Goal: Information Seeking & Learning: Understand process/instructions

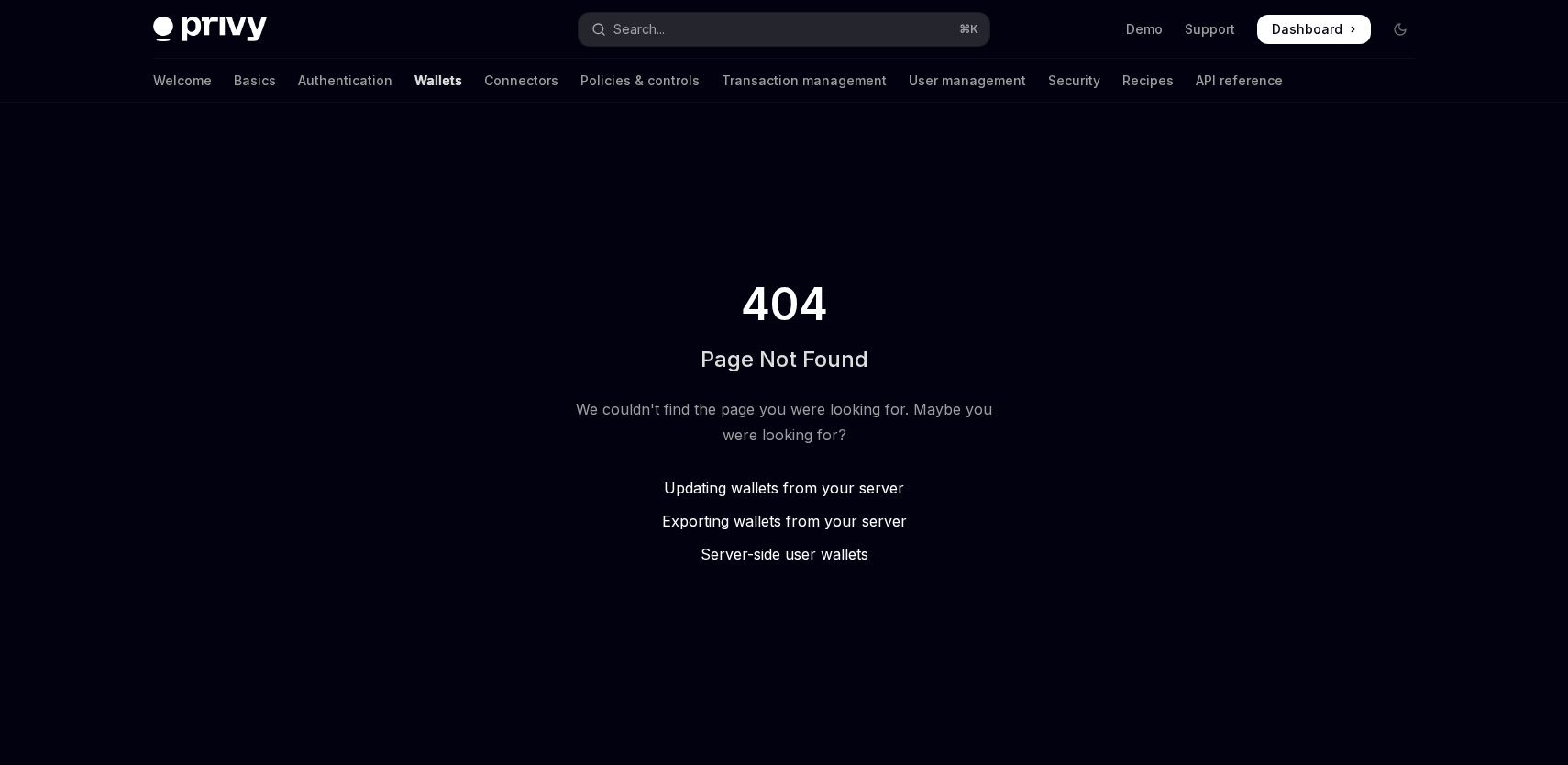
click at [231, 31] on img at bounding box center [209, 29] width 113 height 26
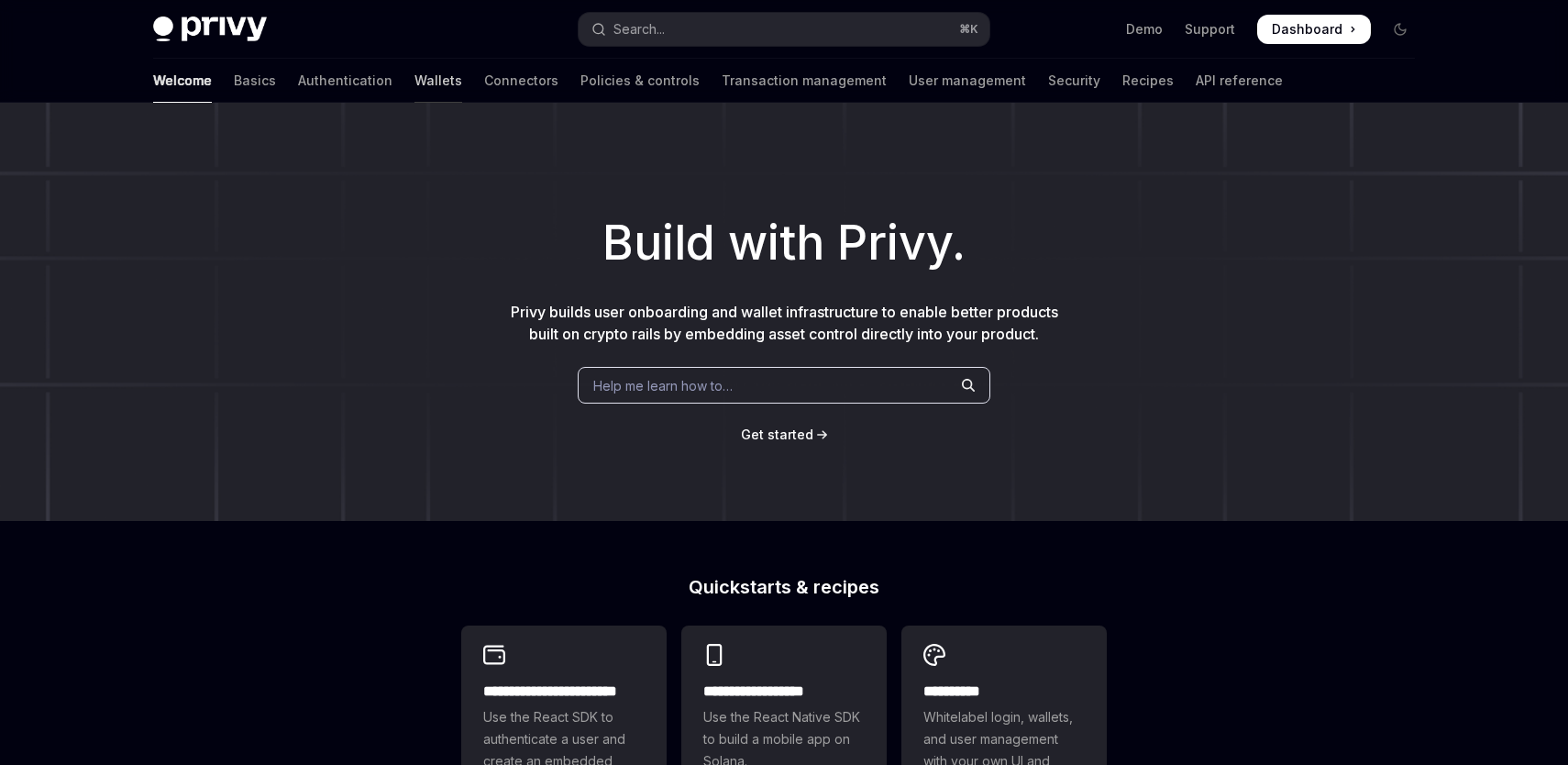
click at [415, 70] on link "Wallets" at bounding box center [439, 81] width 48 height 44
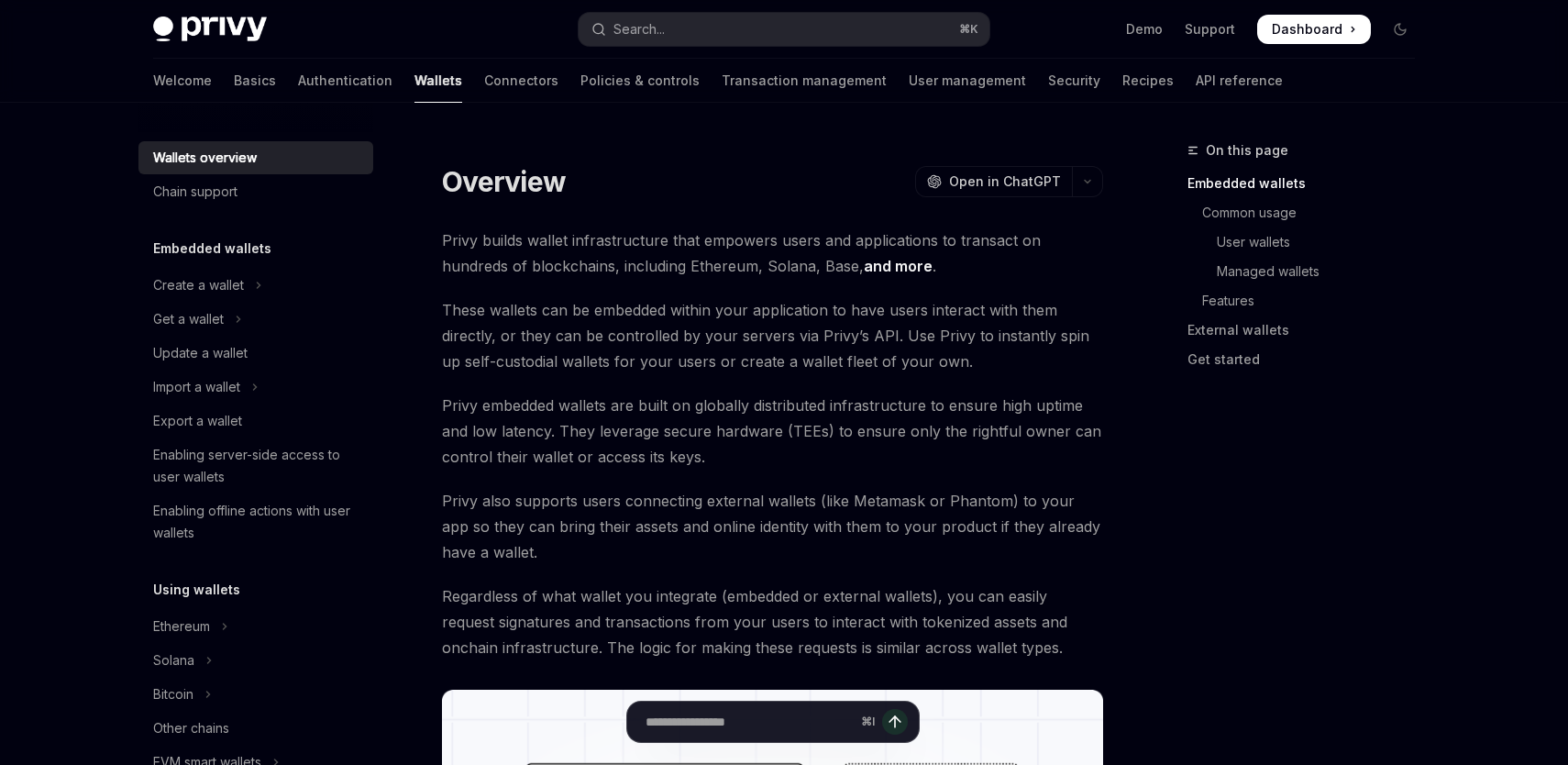
scroll to position [6, 0]
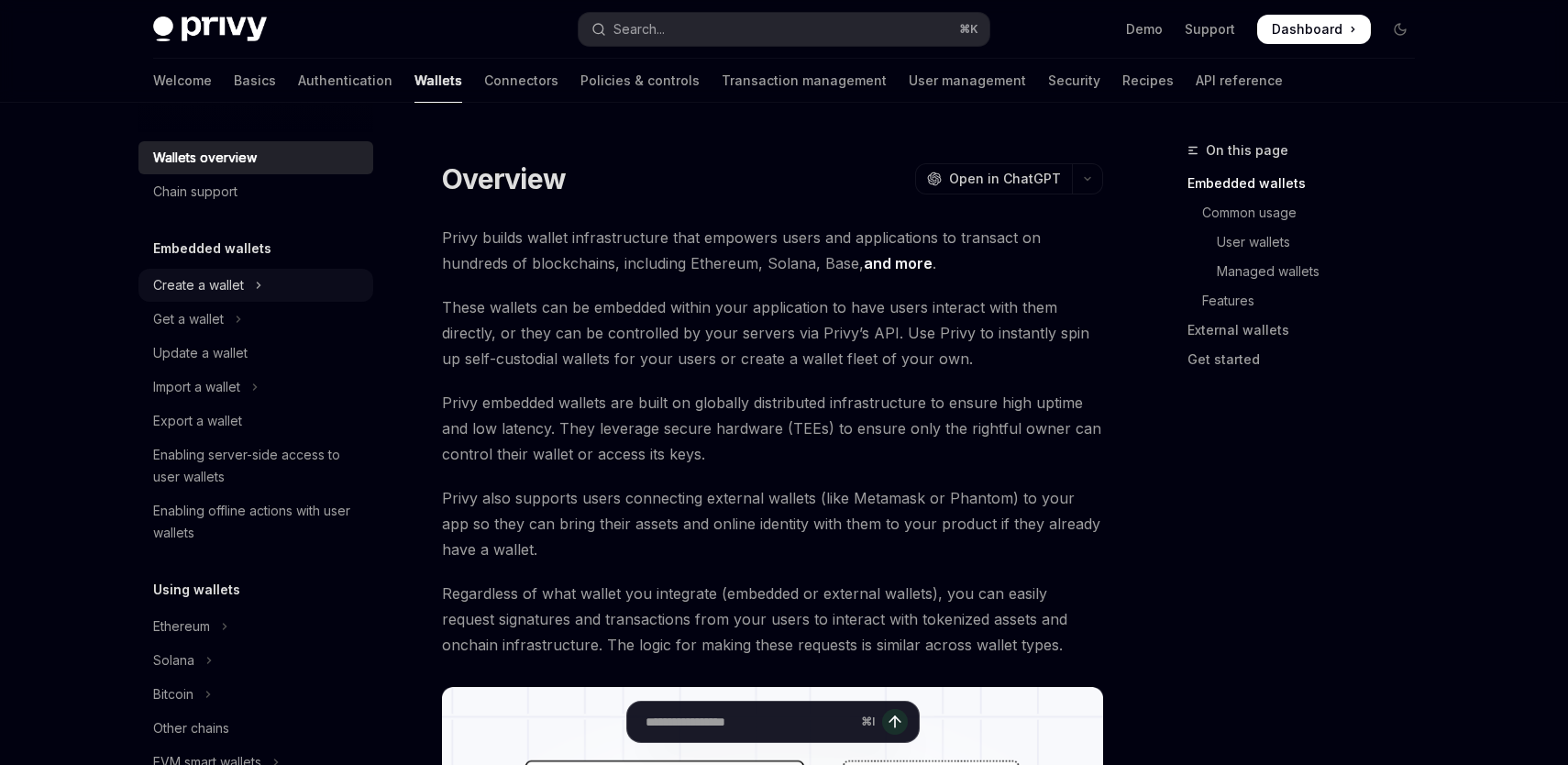
click at [246, 284] on button "Create a wallet" at bounding box center [255, 286] width 235 height 33
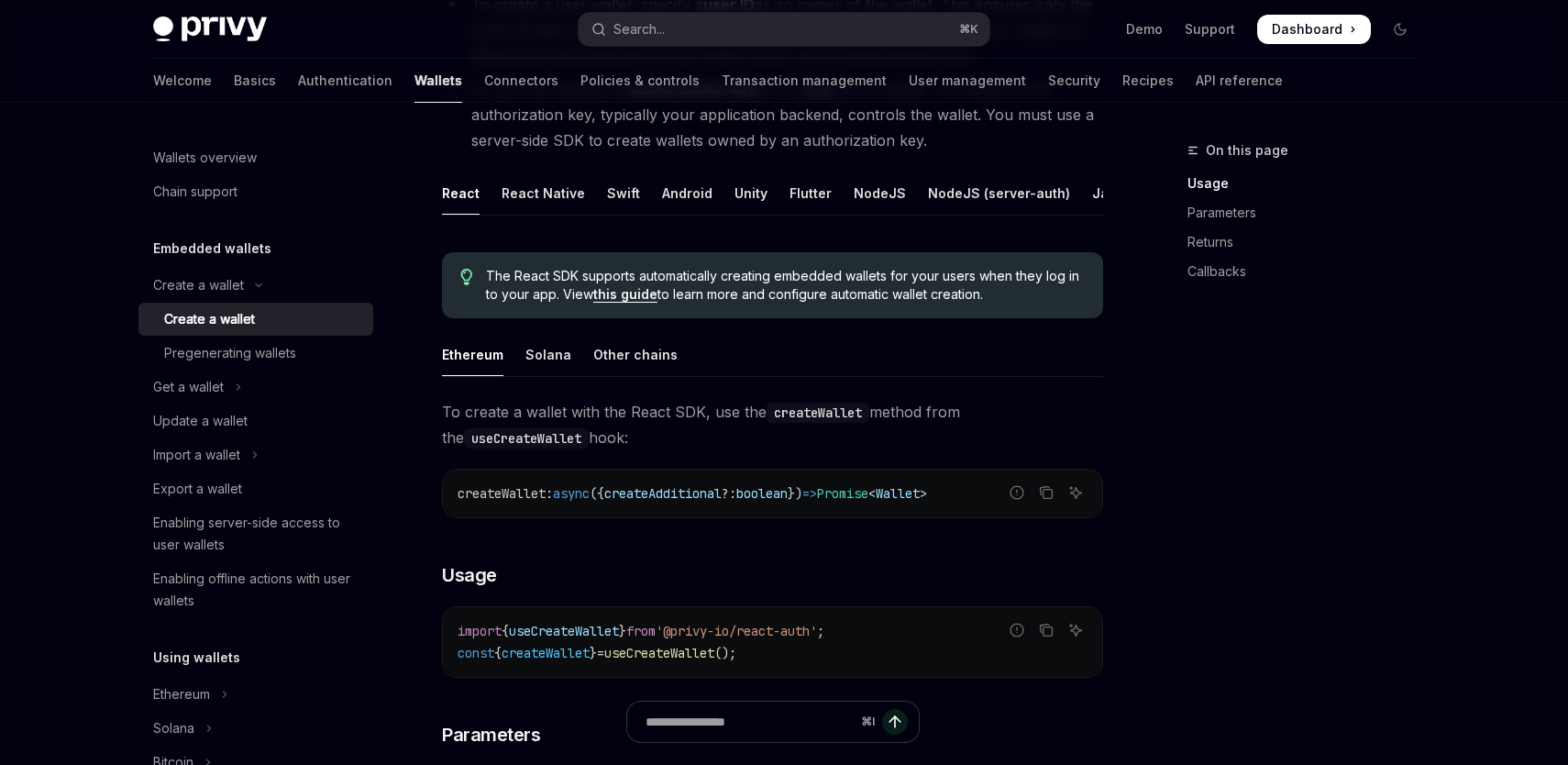
scroll to position [374, 0]
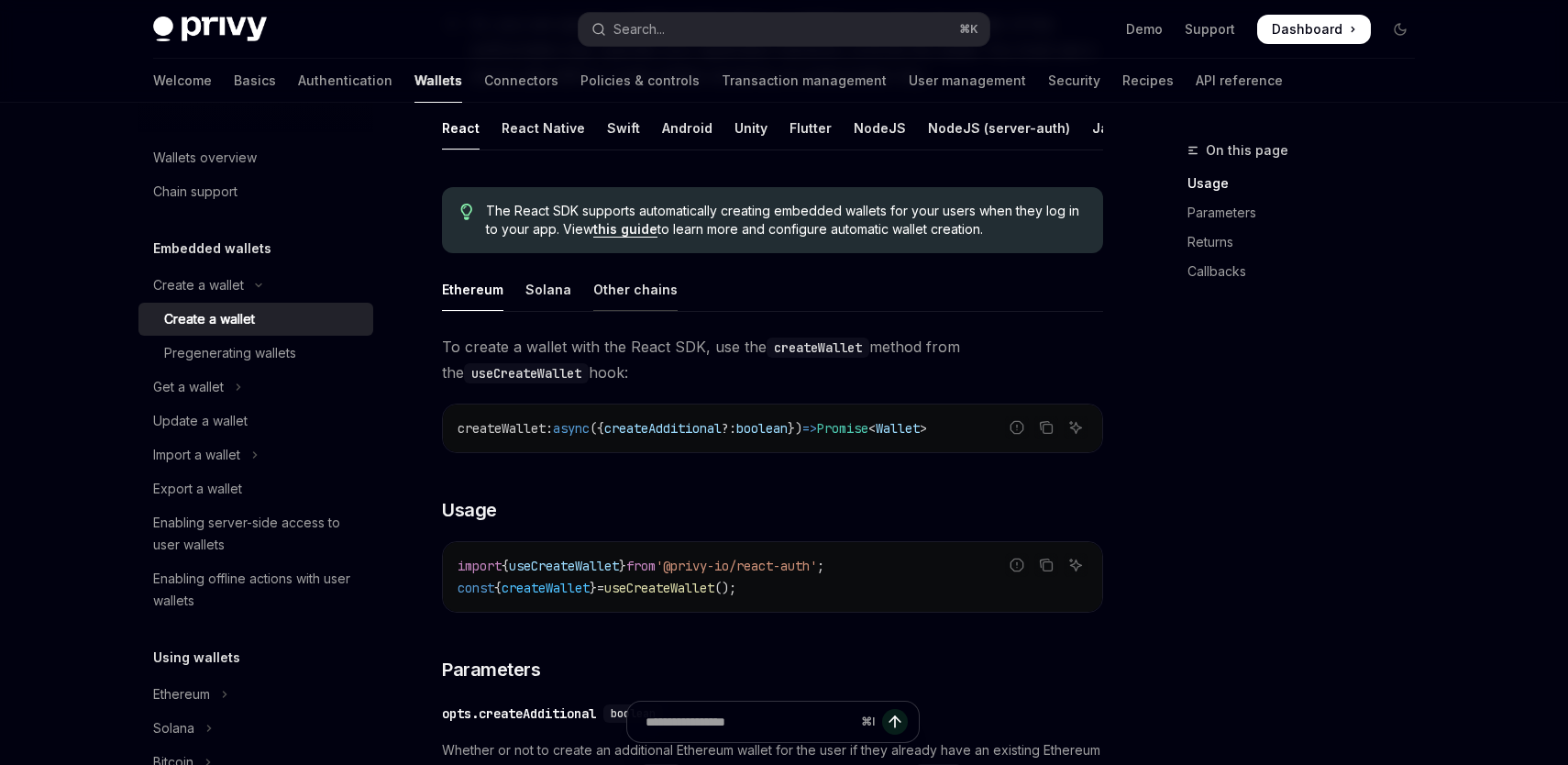
click at [647, 288] on div "Other chains" at bounding box center [636, 289] width 85 height 43
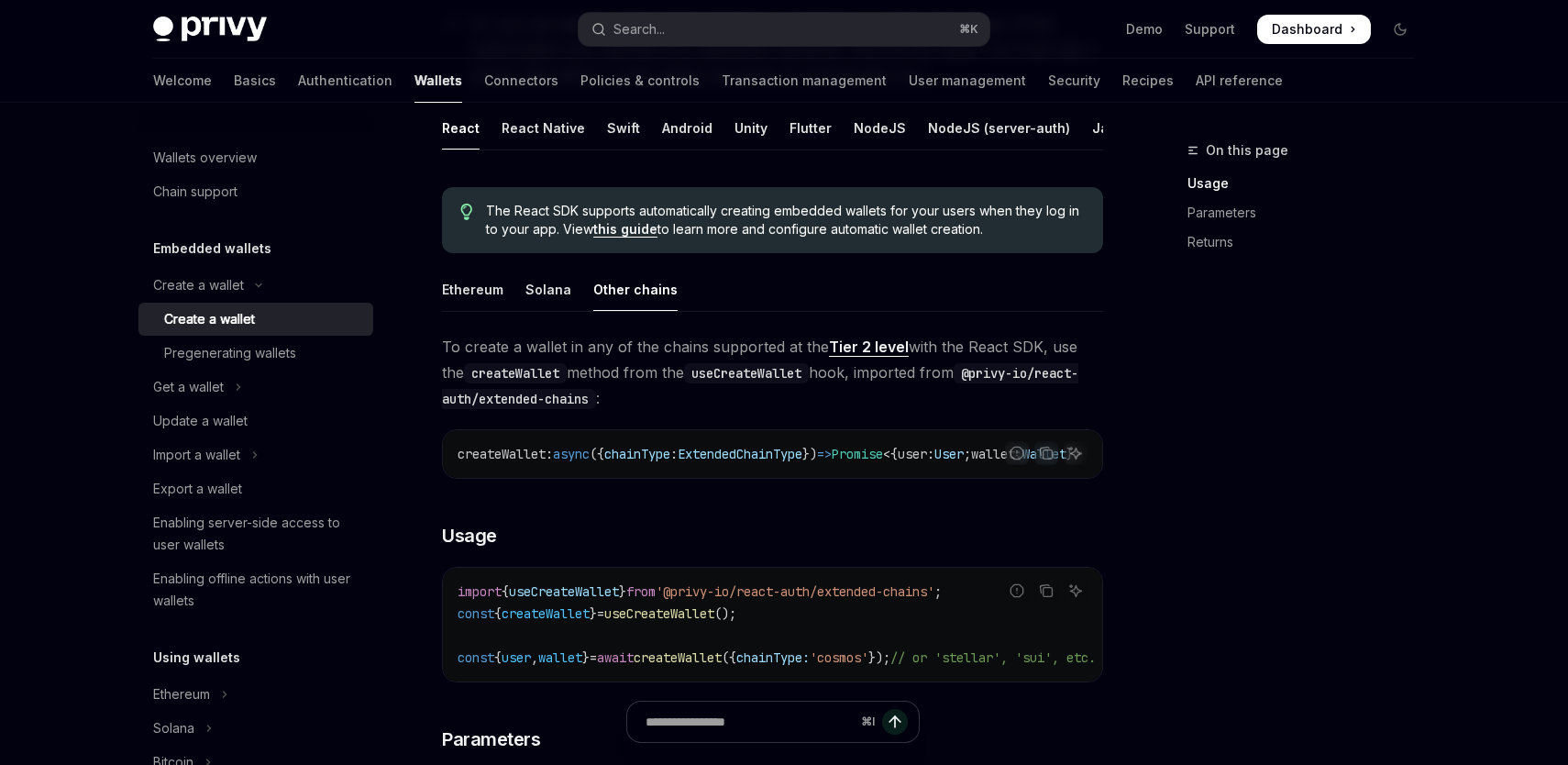
click at [862, 334] on span "To create a wallet in any of the chains supported at the Tier 2 level with the …" at bounding box center [773, 372] width 661 height 77
click at [860, 351] on link "Tier 2 level" at bounding box center [869, 347] width 80 height 19
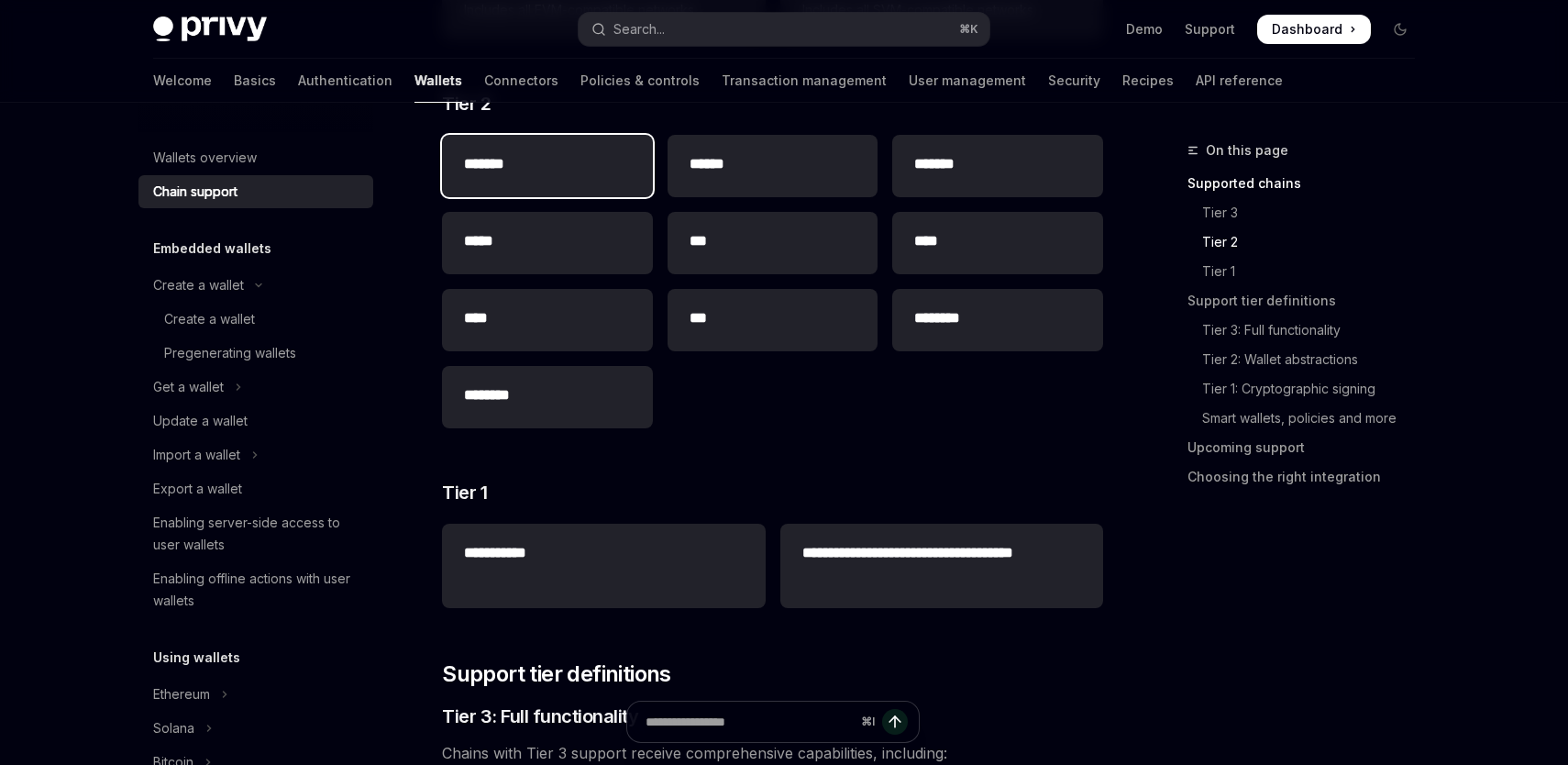
scroll to position [493, 0]
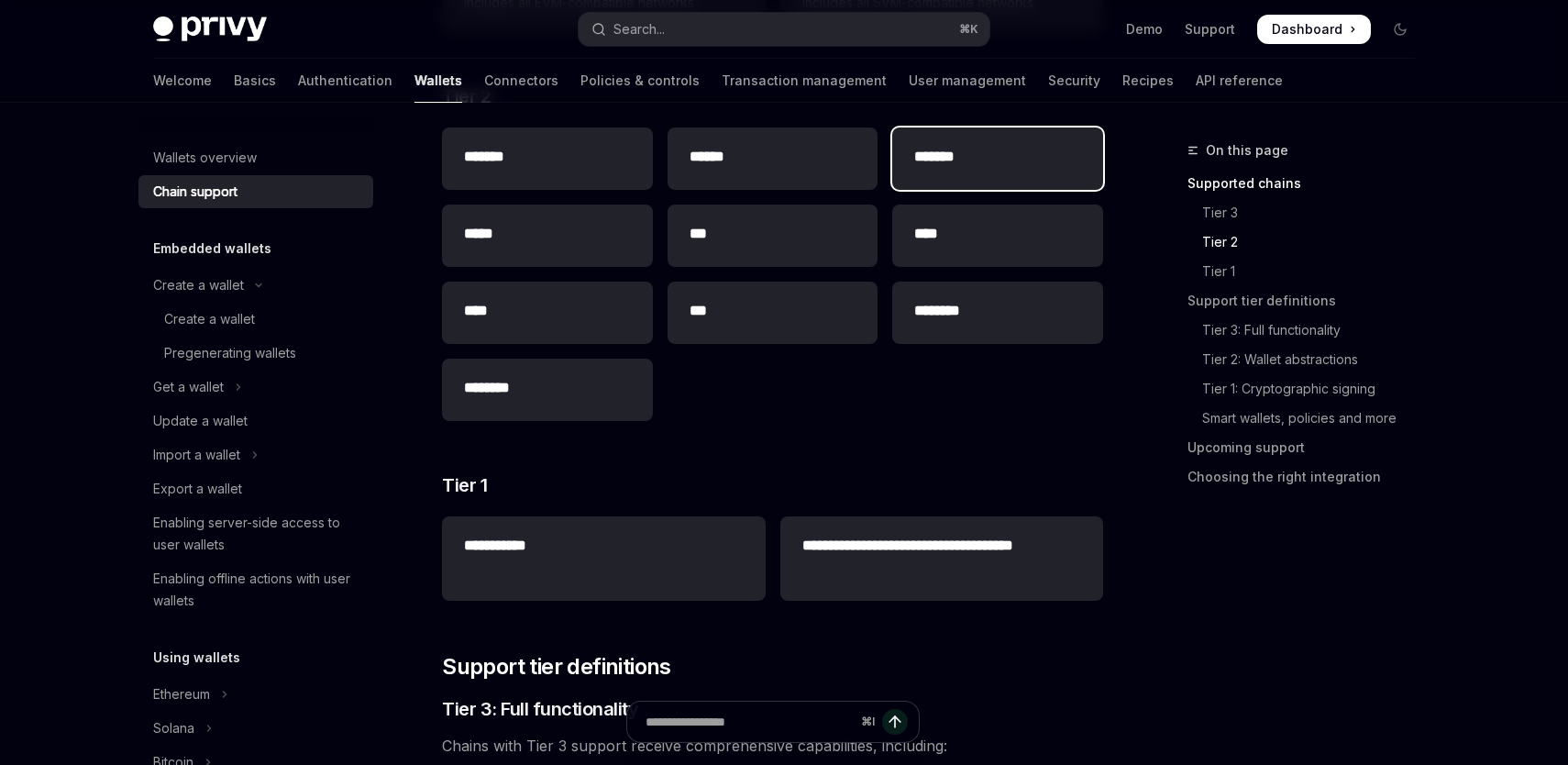
click at [981, 174] on div "*******" at bounding box center [998, 159] width 211 height 63
type textarea "*"
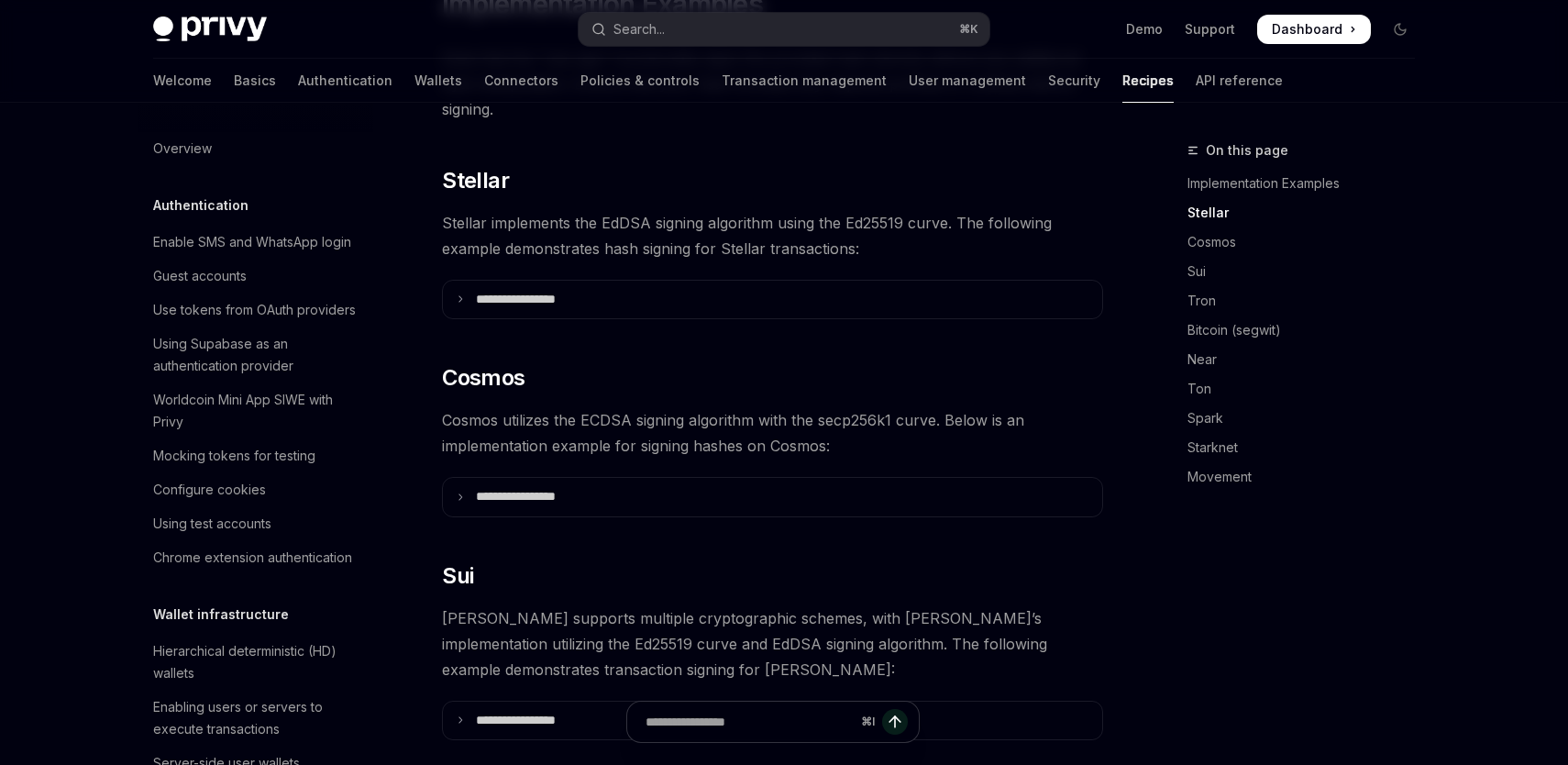
scroll to position [453, 0]
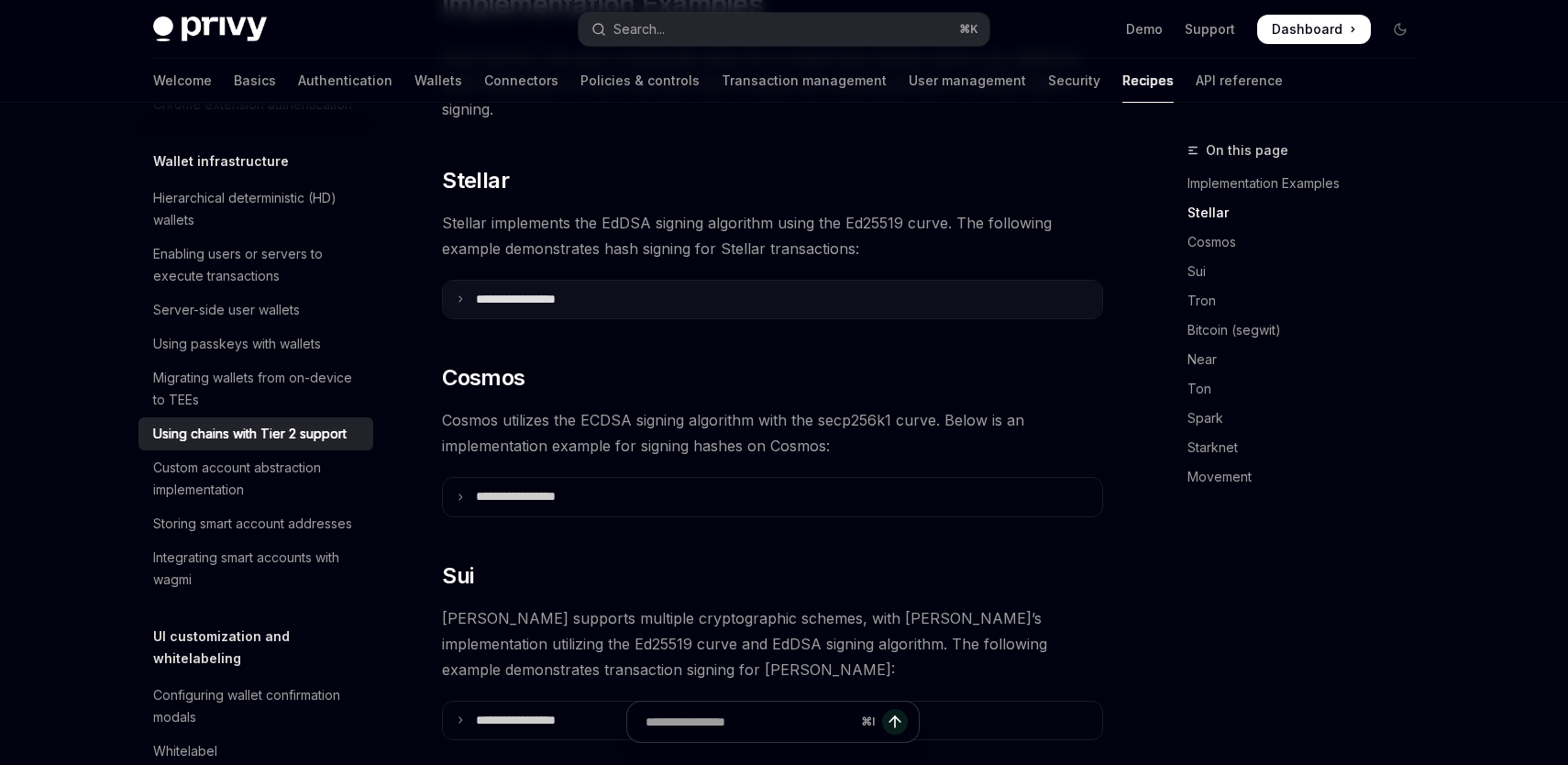
click at [514, 292] on p "**********" at bounding box center [538, 300] width 124 height 17
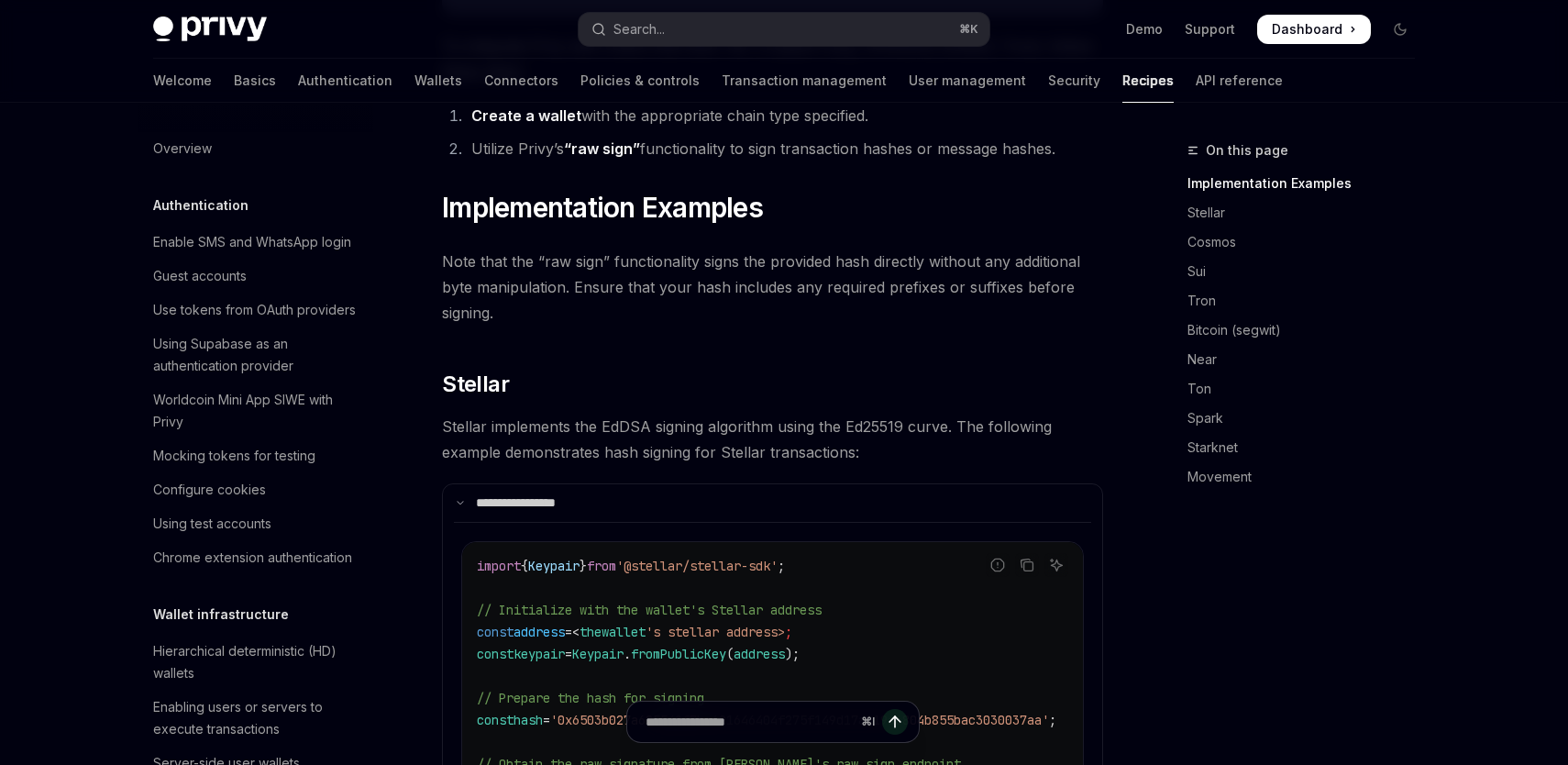
scroll to position [72, 0]
